Goal: Transaction & Acquisition: Purchase product/service

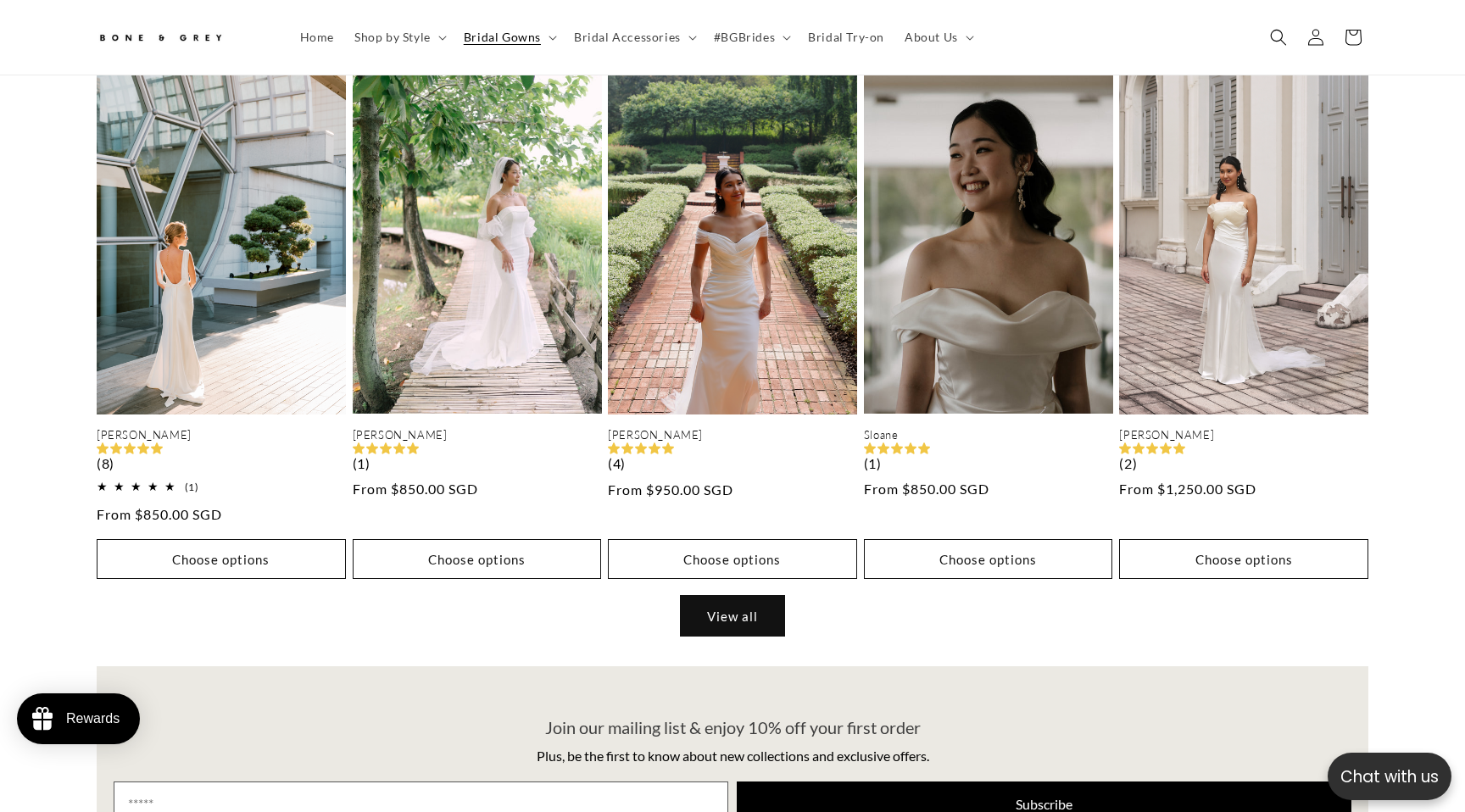
scroll to position [0, 932]
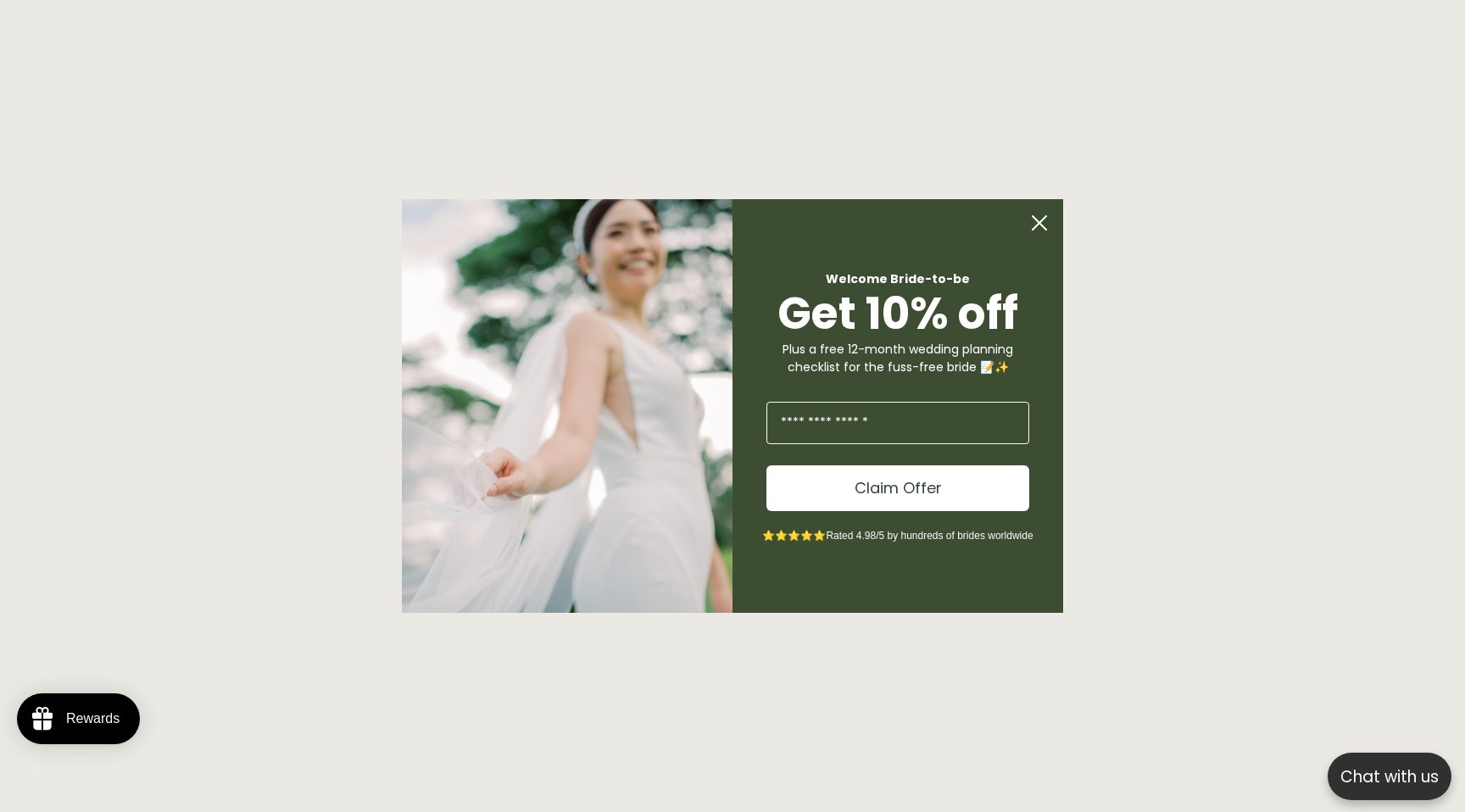
click at [749, 616] on div "Close dialog Welcome Bride-to-be Get 10% off Plus a free 12-month wedding plann…" at bounding box center [732, 406] width 1465 height 812
click at [1039, 218] on circle "Close dialog" at bounding box center [1039, 222] width 32 height 32
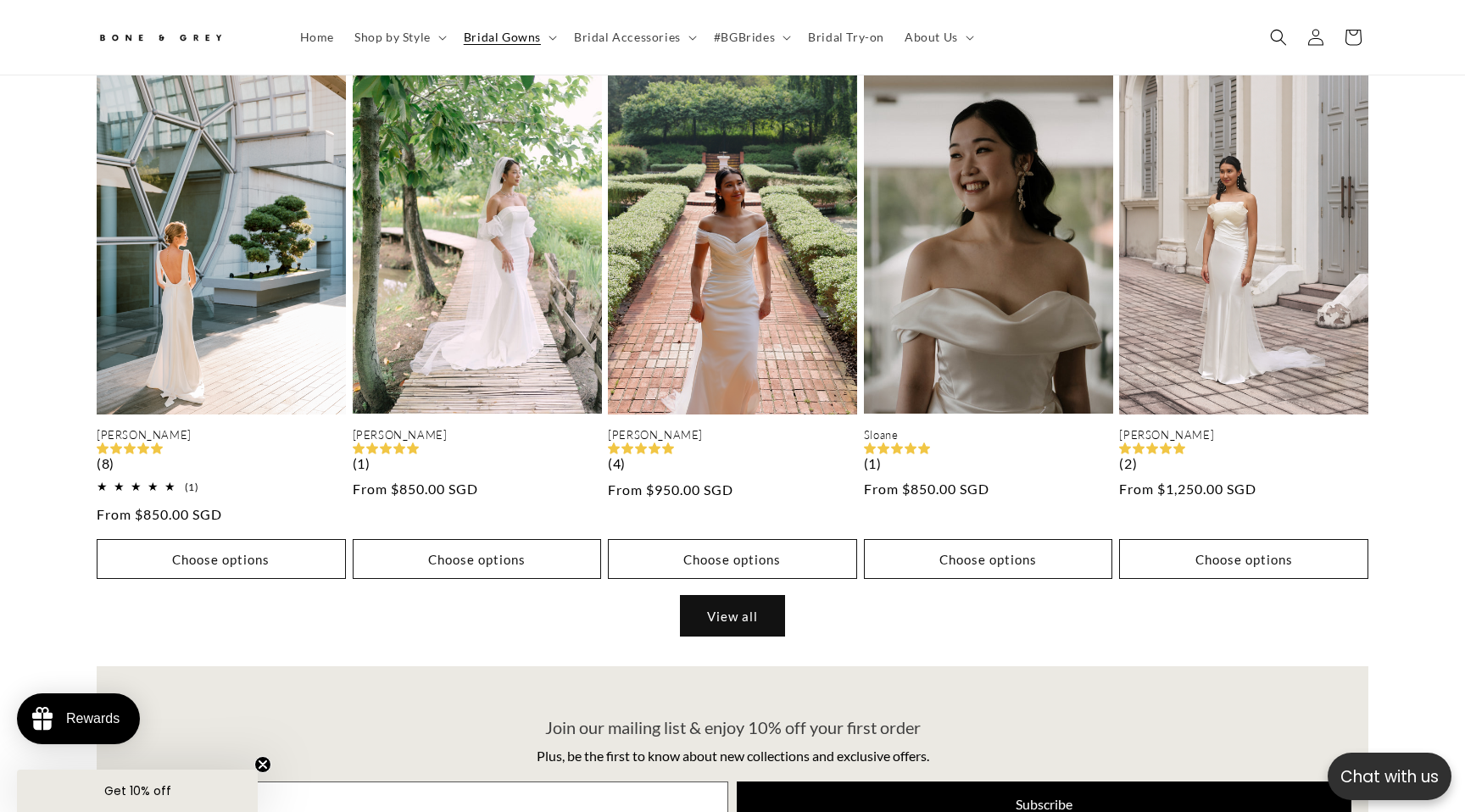
click at [727, 604] on link "View all" at bounding box center [732, 615] width 104 height 40
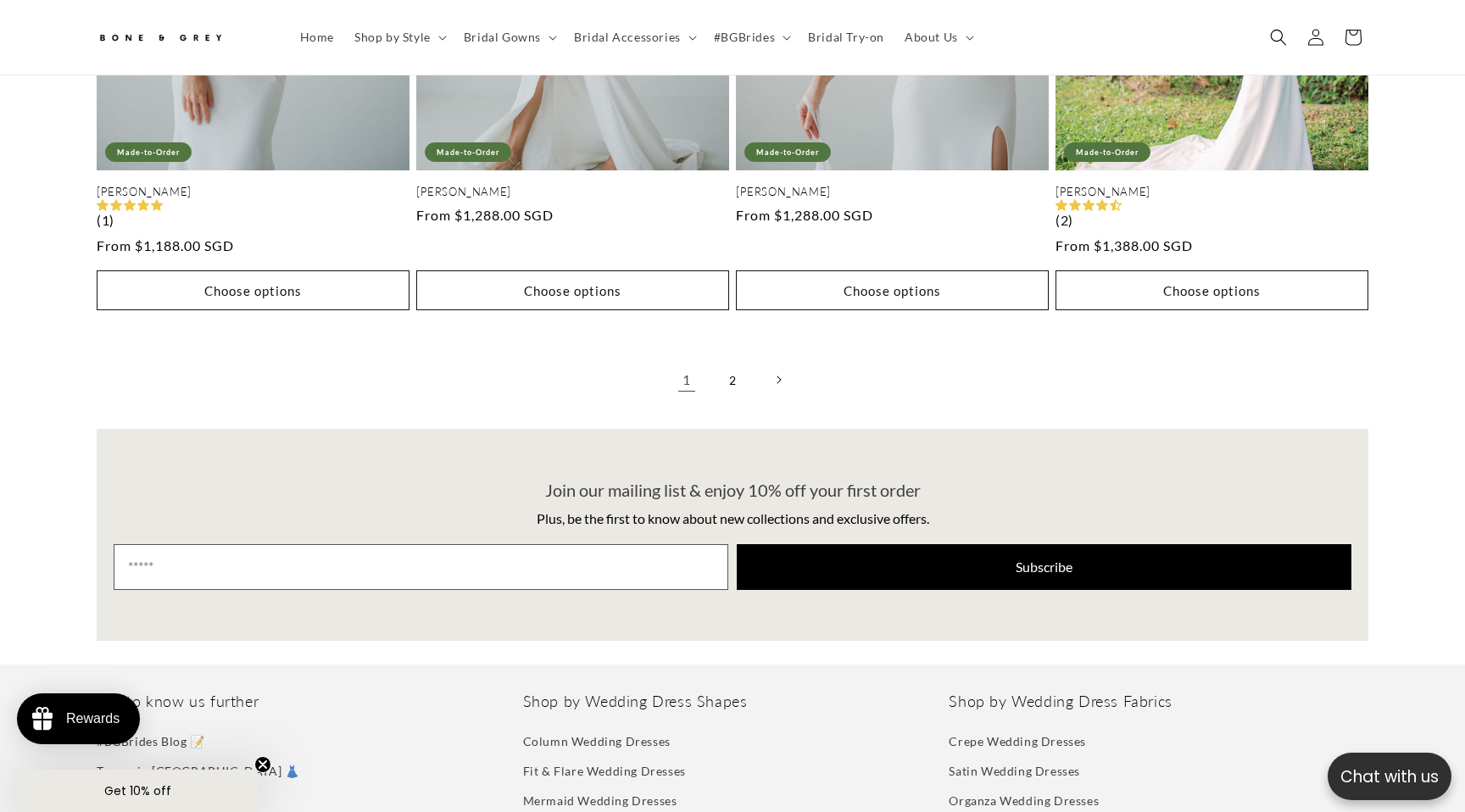
scroll to position [0, 466]
click at [735, 361] on link "2" at bounding box center [732, 380] width 37 height 37
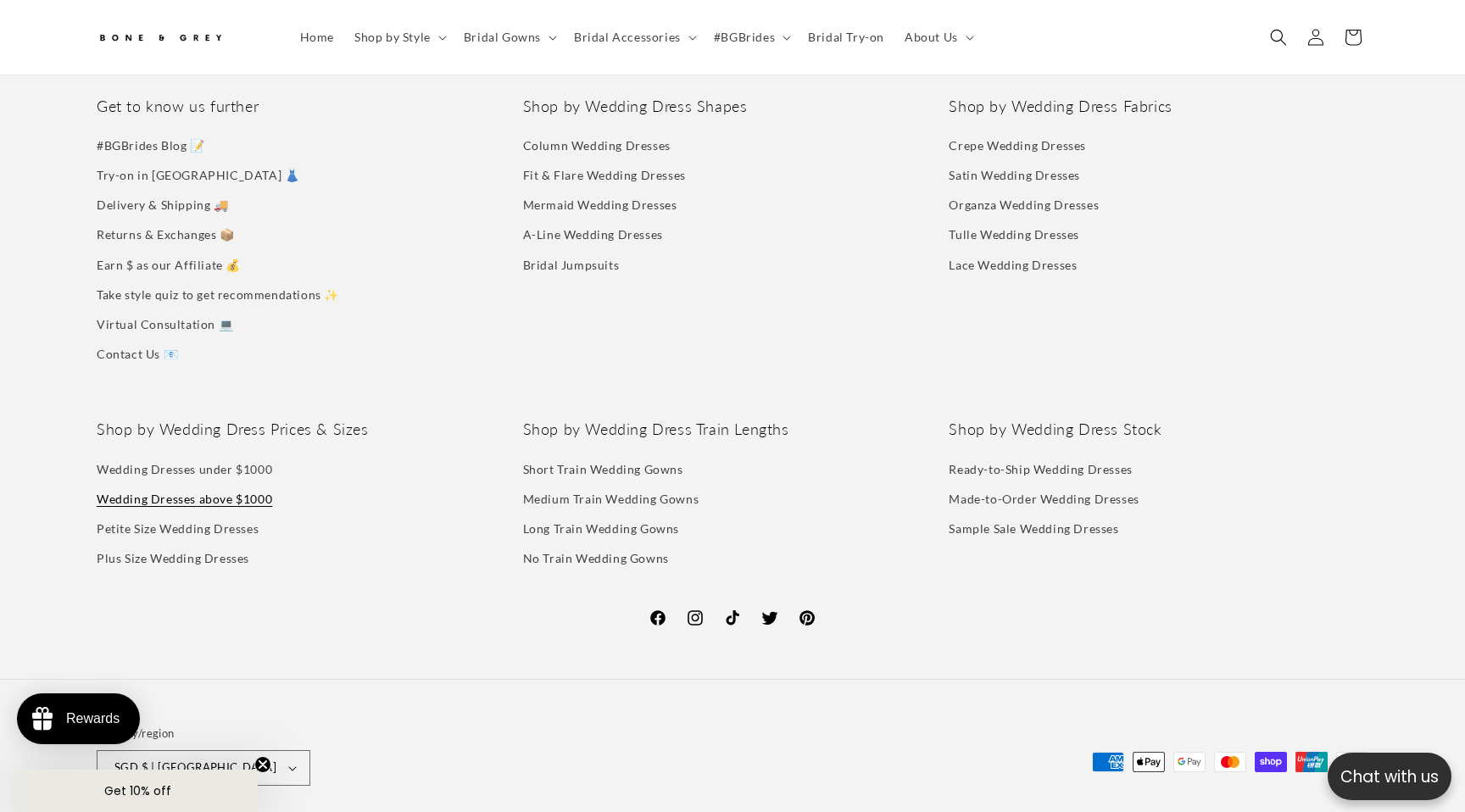
scroll to position [0, 932]
